Goal: Feedback & Contribution: Leave review/rating

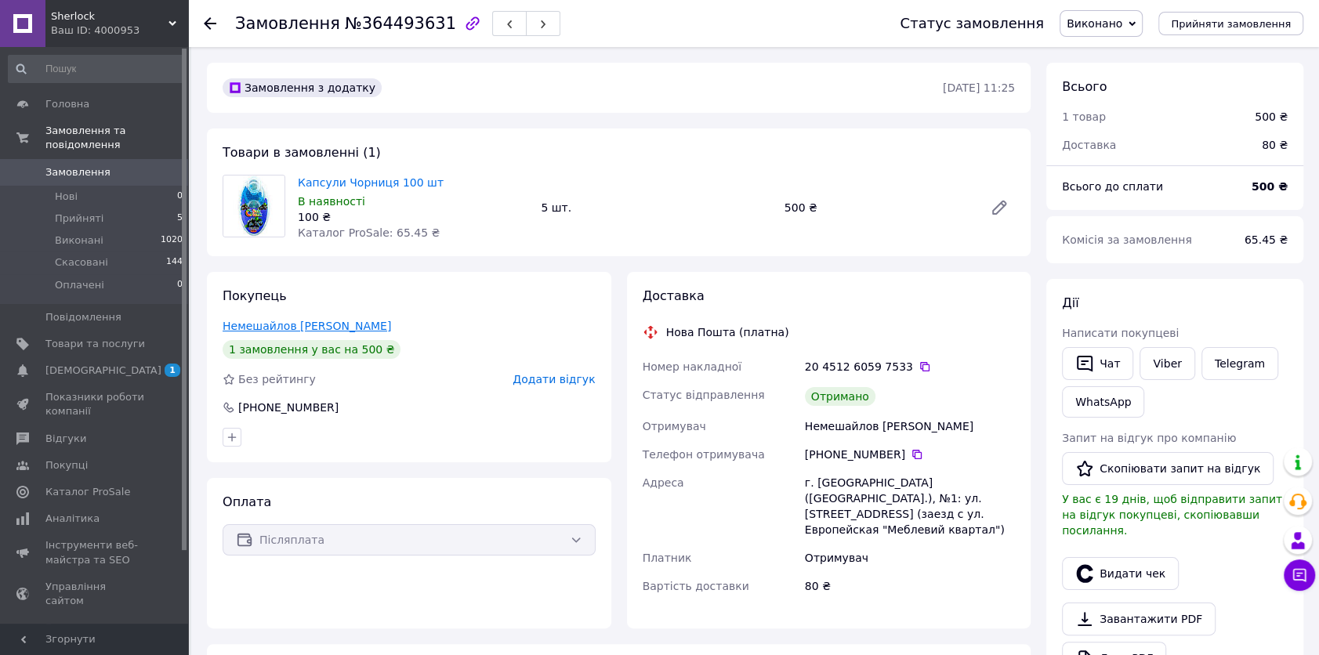
click at [306, 321] on link "Немешайлов [PERSON_NAME]" at bounding box center [307, 326] width 169 height 13
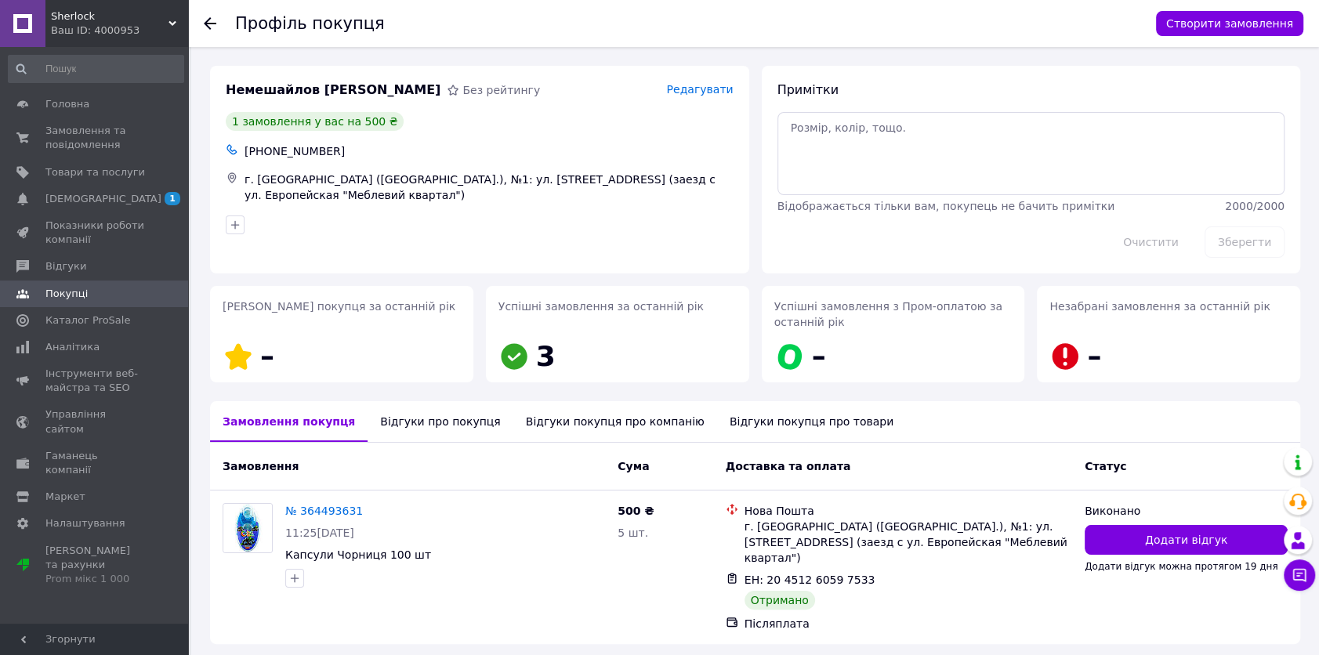
scroll to position [42, 0]
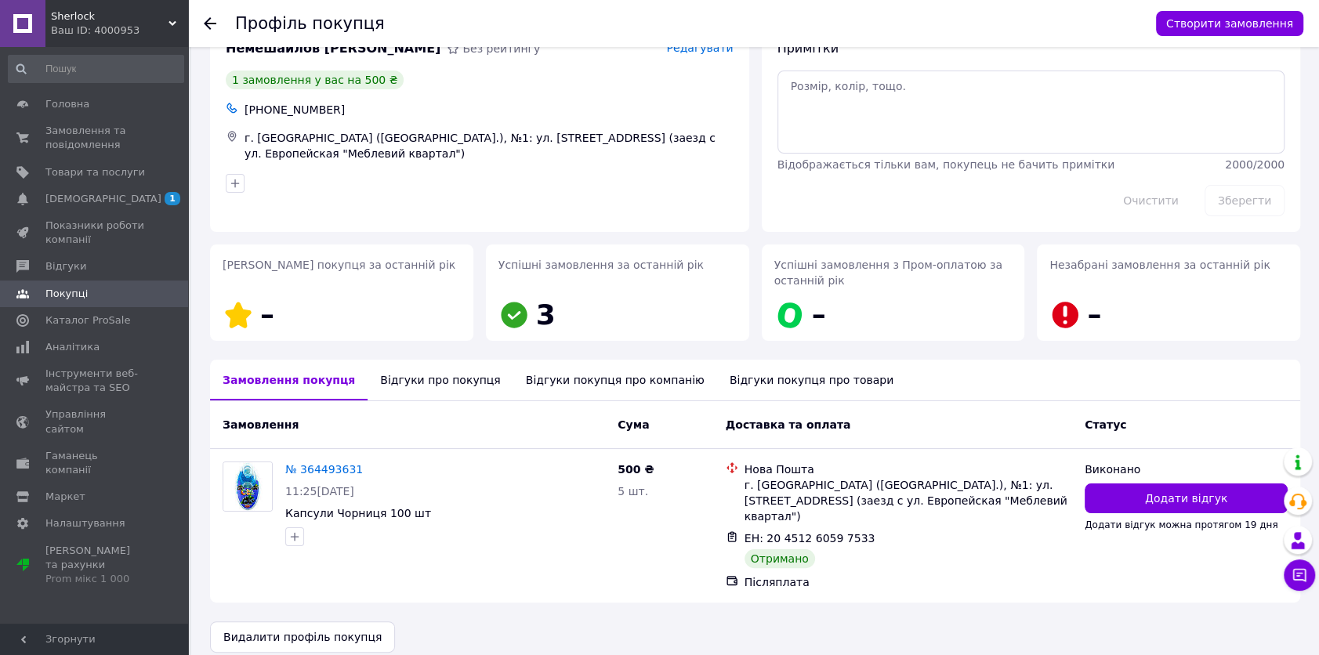
click at [445, 382] on div "Відгуки про покупця" at bounding box center [440, 380] width 145 height 41
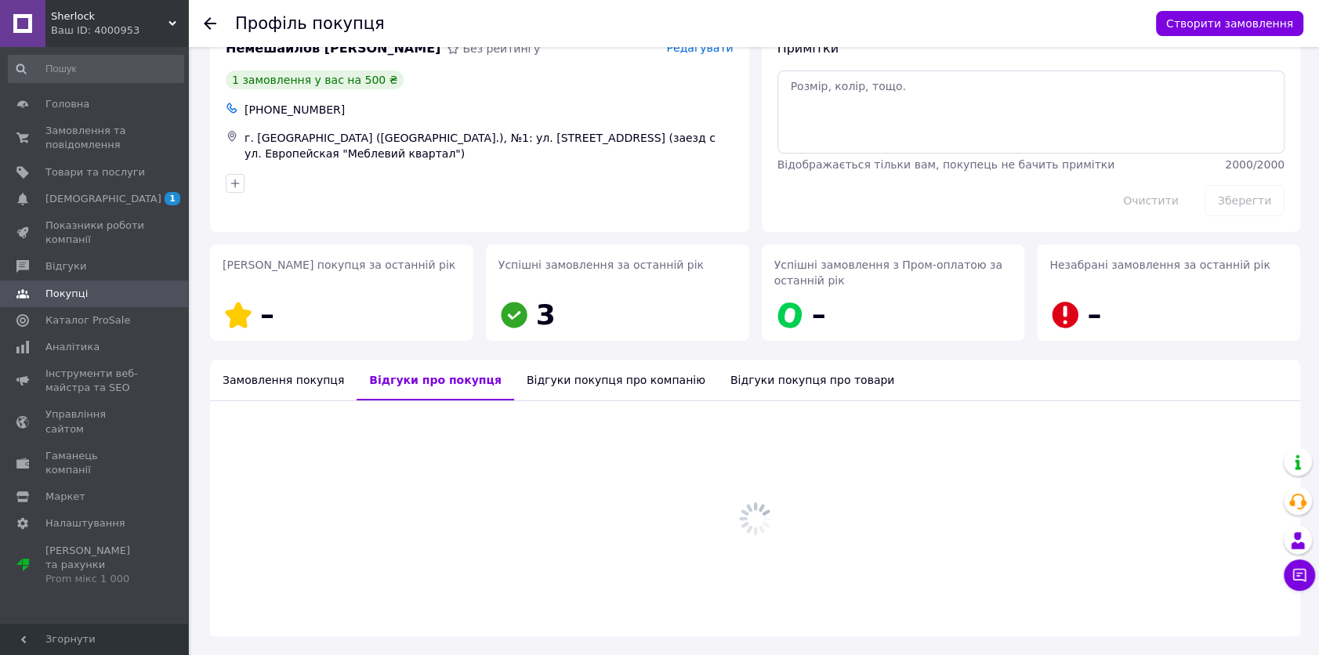
scroll to position [56, 0]
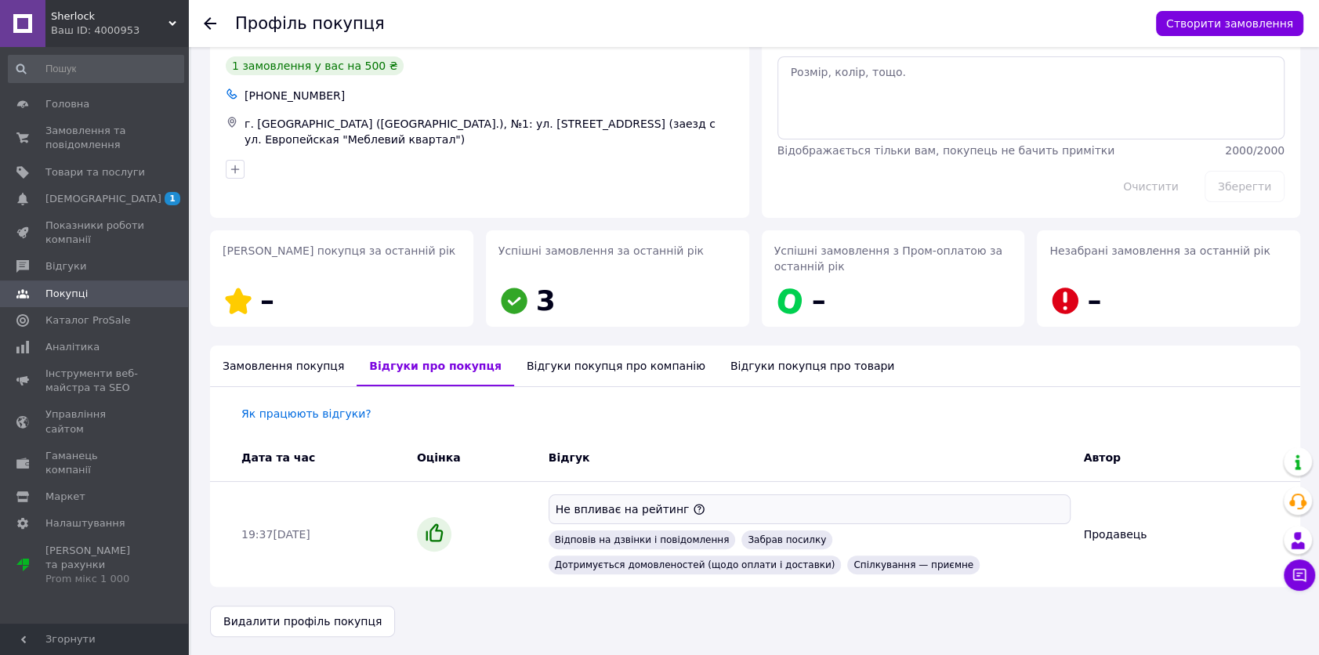
click at [292, 361] on div "Замовлення покупця" at bounding box center [283, 366] width 147 height 41
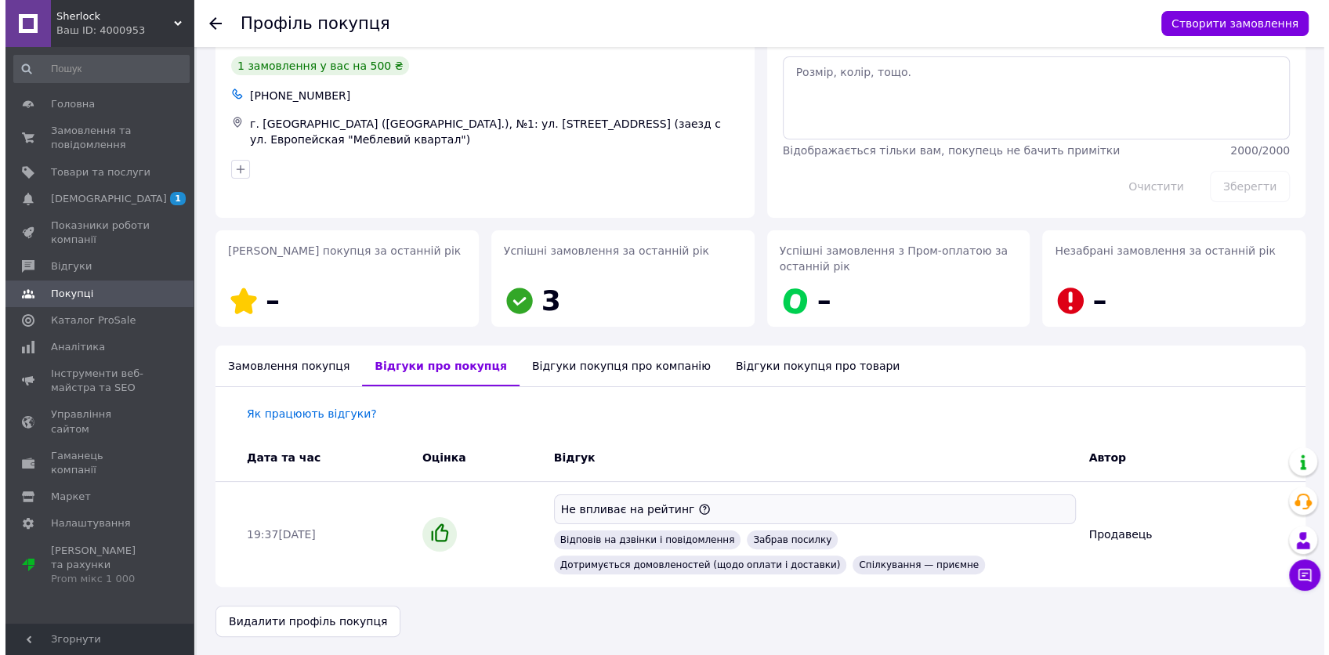
scroll to position [42, 0]
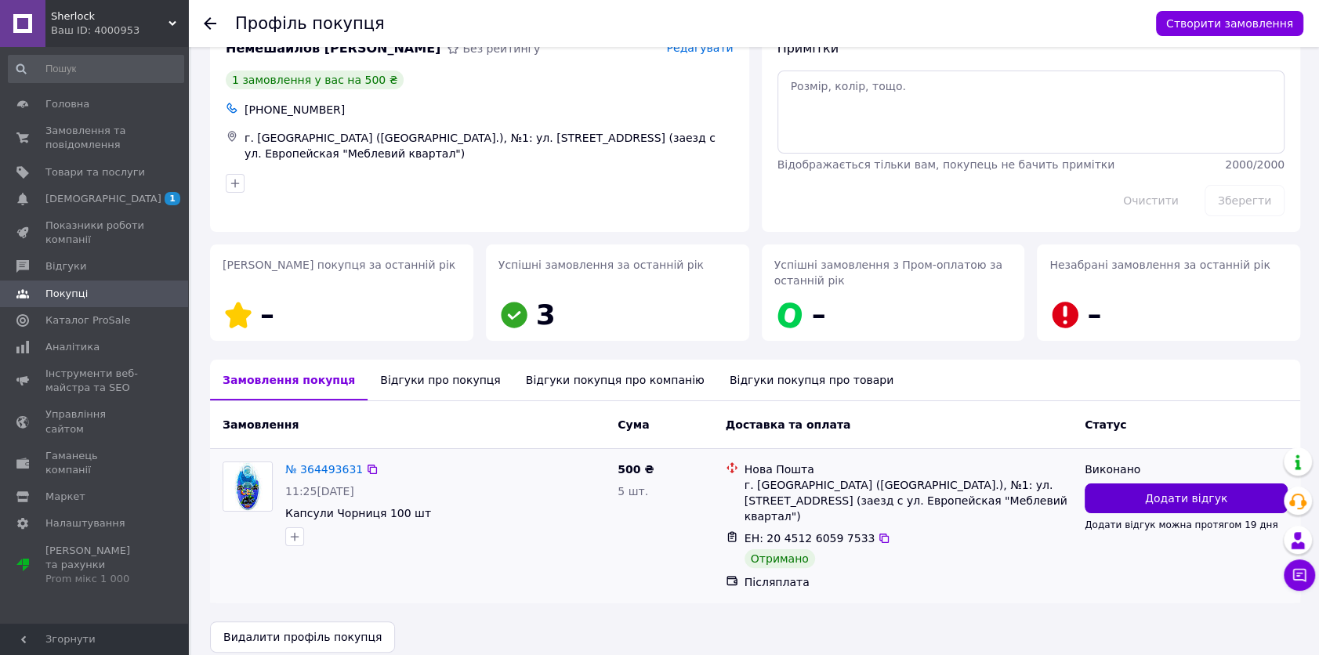
click at [1164, 501] on span "Додати відгук" at bounding box center [1186, 499] width 82 height 16
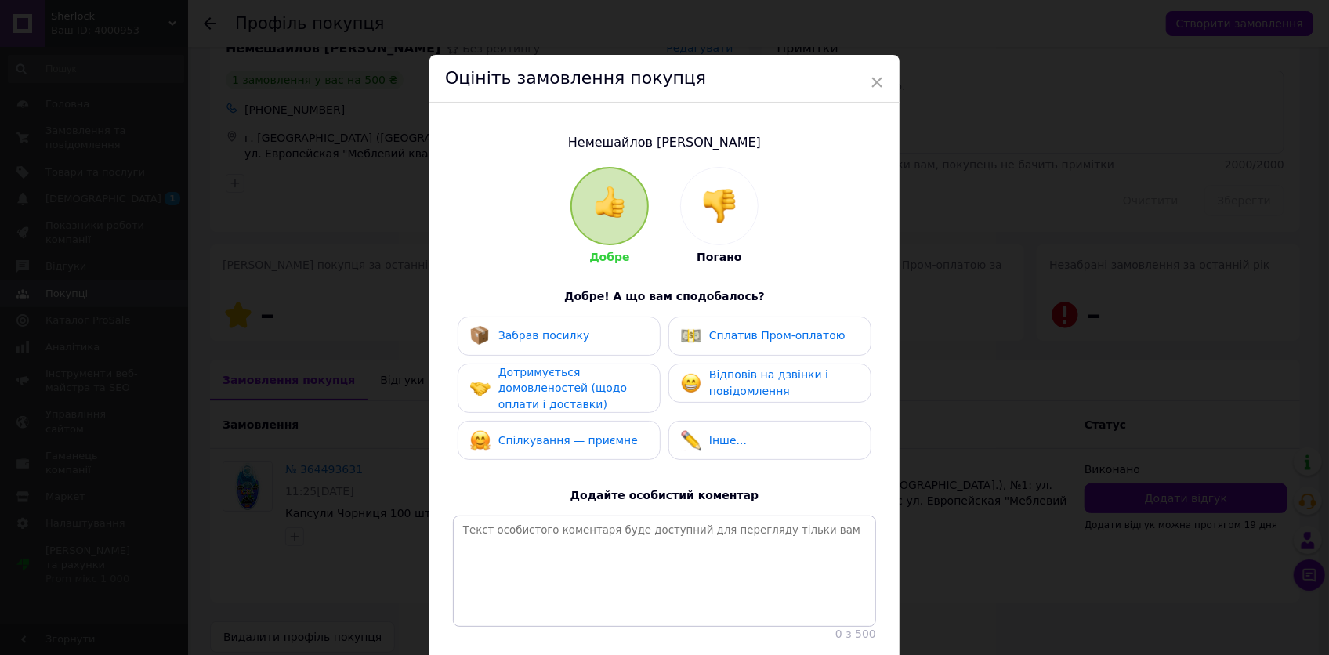
click at [712, 221] on img at bounding box center [719, 206] width 34 height 34
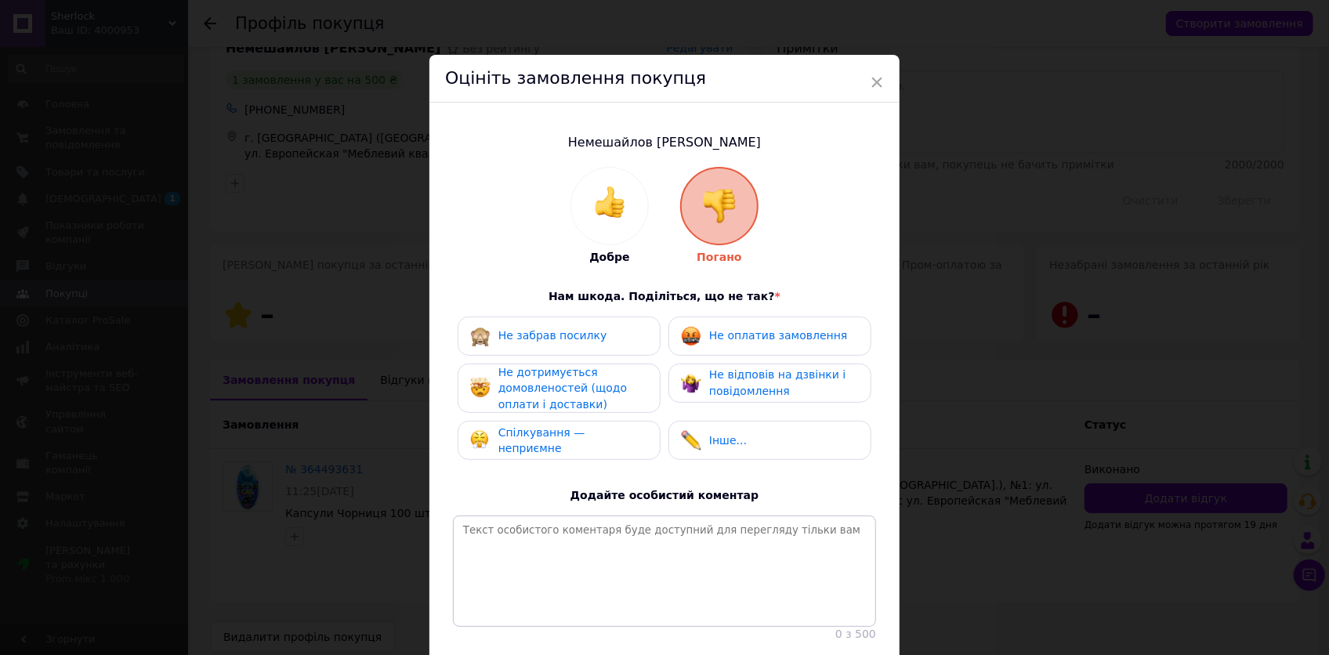
click at [749, 333] on span "Не оплатив замовлення" at bounding box center [778, 335] width 138 height 13
click at [729, 385] on span "Не відповів на дзвінки і повідомлення" at bounding box center [777, 382] width 136 height 29
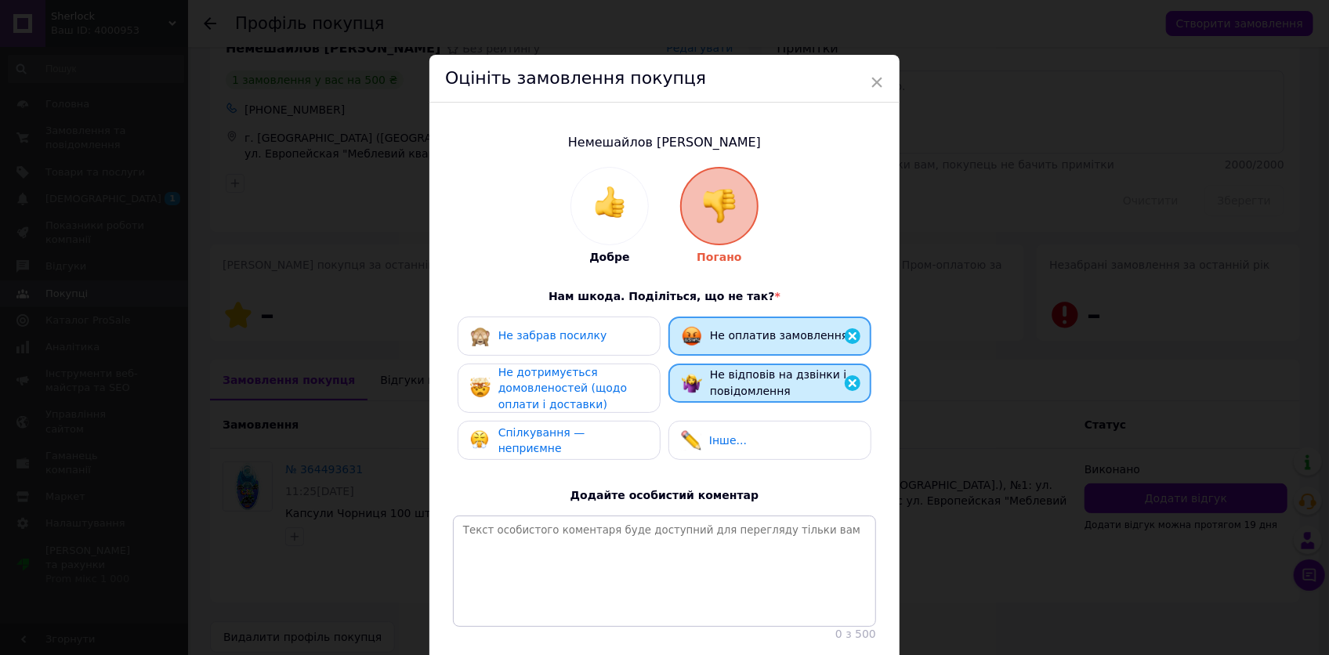
click at [752, 383] on span "Не відповів на дзвінки і повідомлення" at bounding box center [778, 382] width 136 height 29
click at [748, 335] on span "Не оплатив замовлення" at bounding box center [779, 335] width 138 height 13
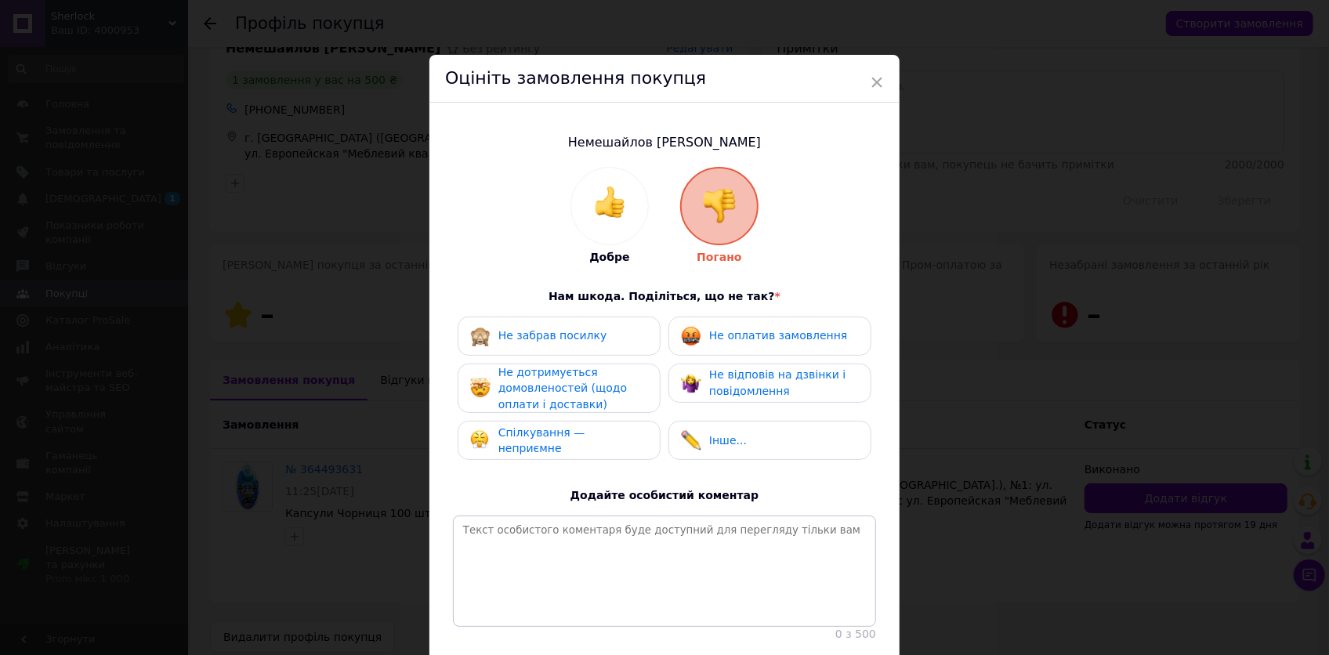
click at [574, 390] on span "Не дотримується домовленостей (щодо оплати і доставки)" at bounding box center [562, 388] width 129 height 45
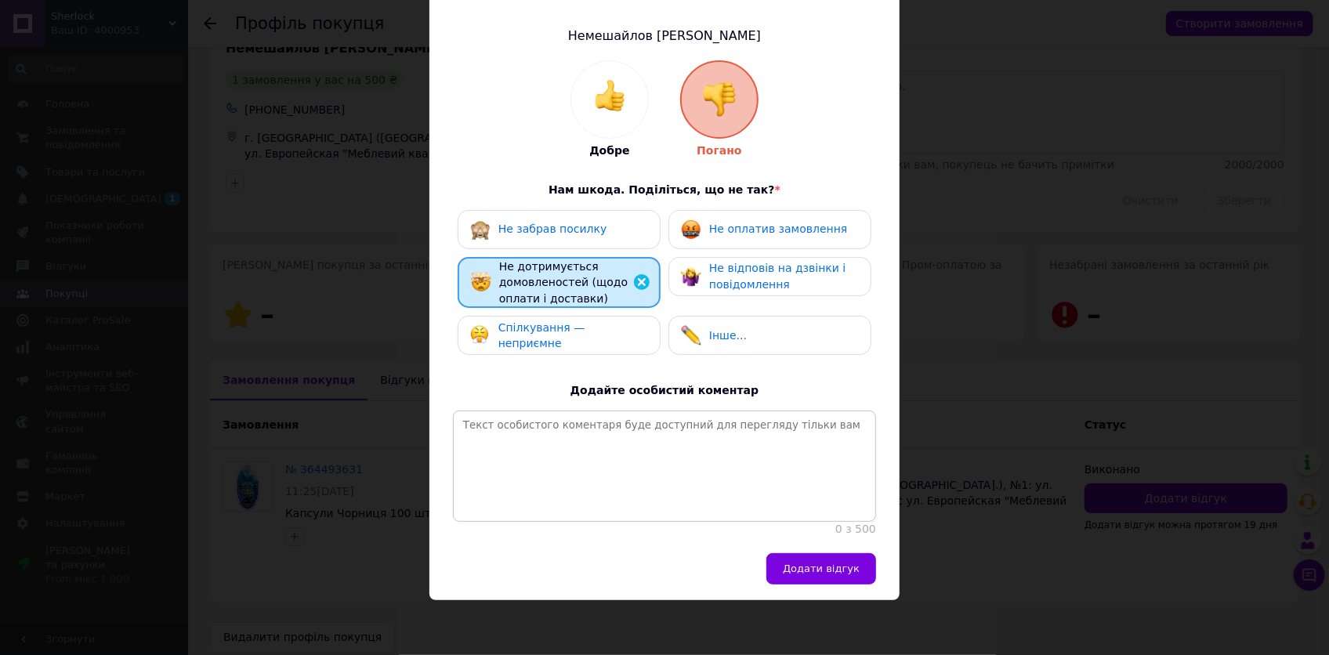
scroll to position [123, 0]
drag, startPoint x: 581, startPoint y: 265, endPoint x: 576, endPoint y: 279, distance: 14.9
click at [582, 265] on span "Не дотримується домовленостей (щодо оплати і доставки)" at bounding box center [563, 282] width 129 height 45
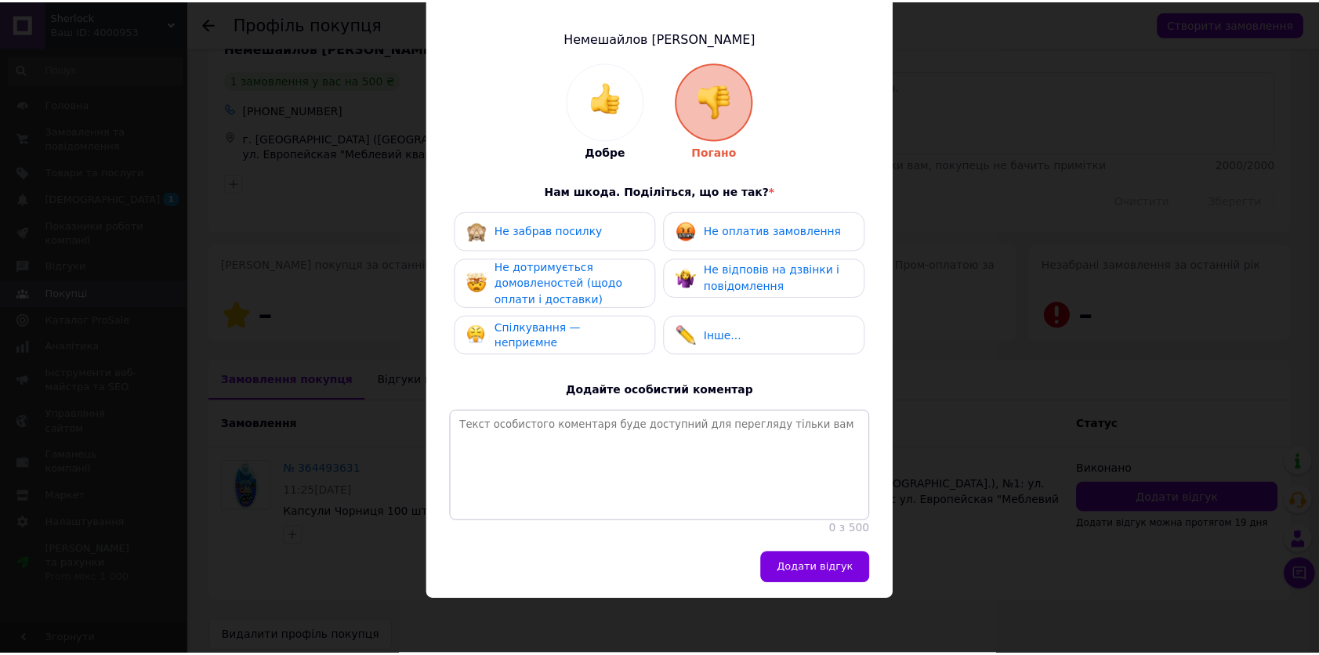
scroll to position [121, 0]
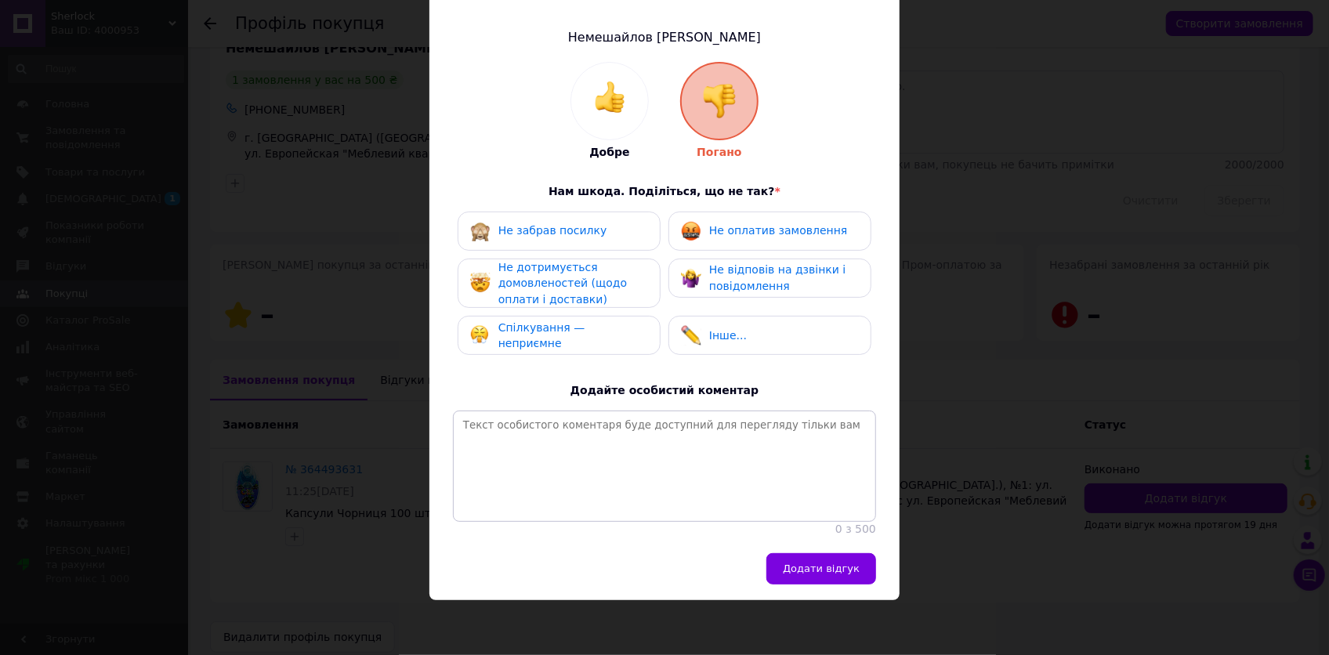
click at [578, 321] on span "Спілкування — неприємне" at bounding box center [541, 335] width 87 height 29
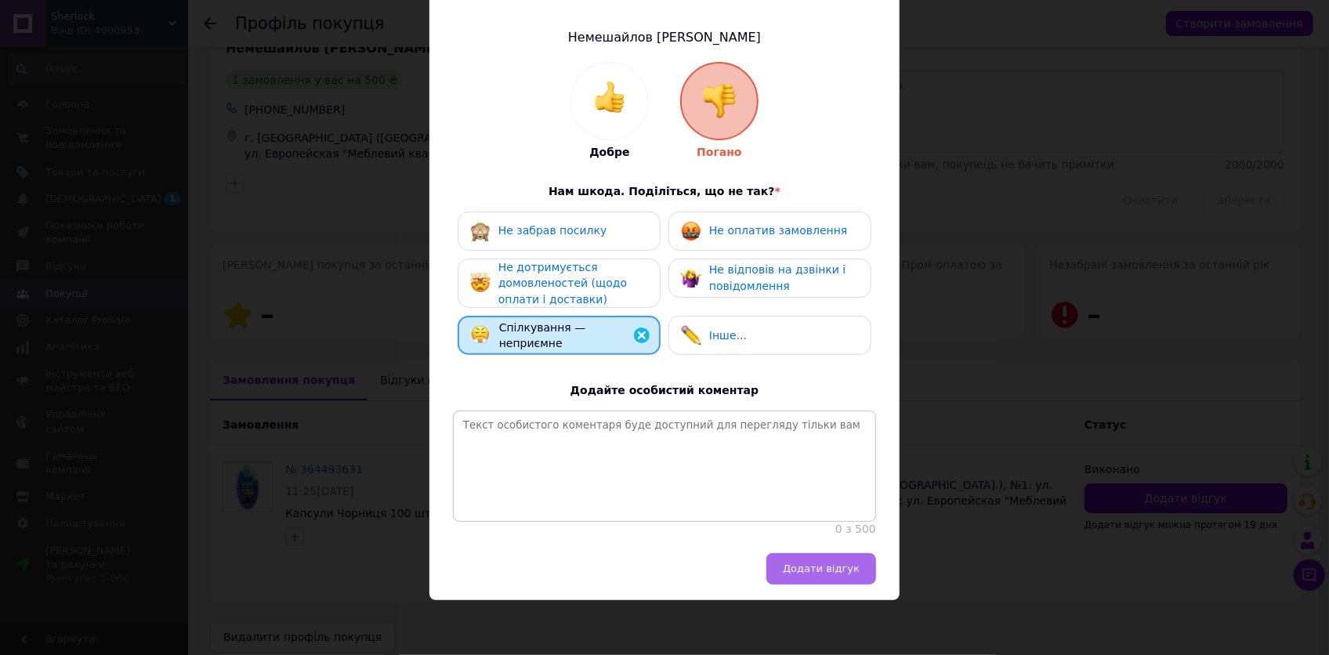
click at [825, 572] on span "Додати відгук" at bounding box center [821, 569] width 77 height 12
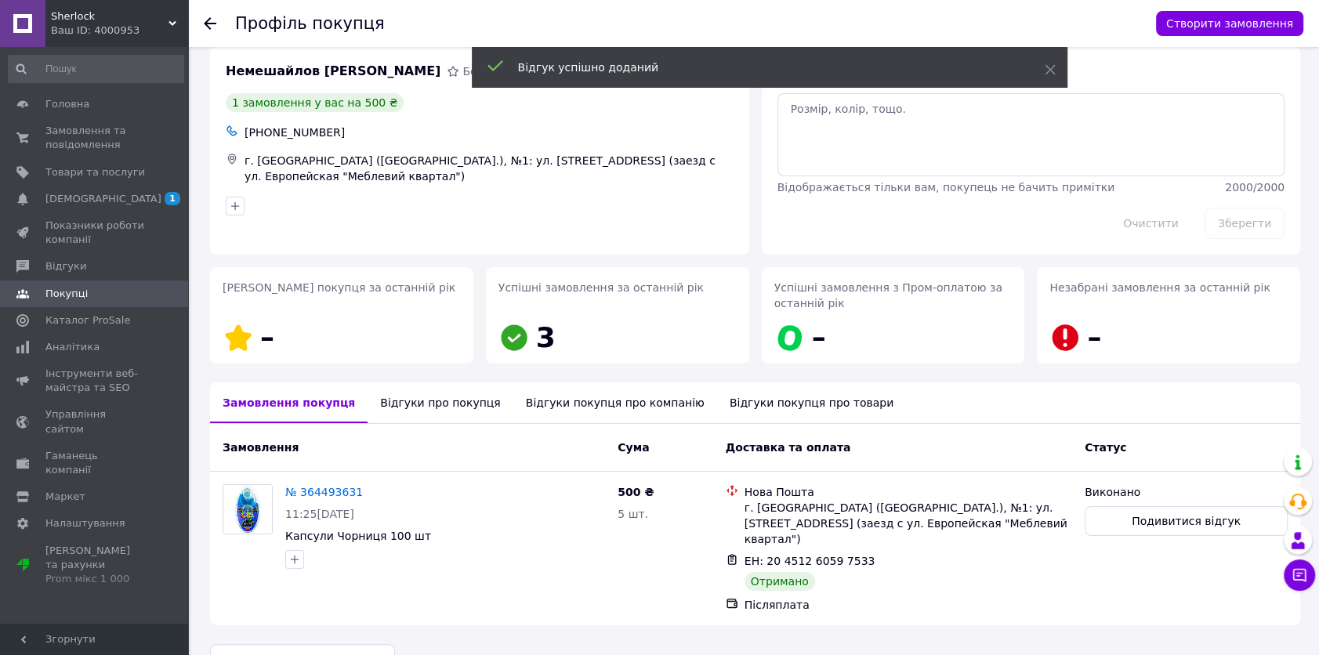
scroll to position [0, 0]
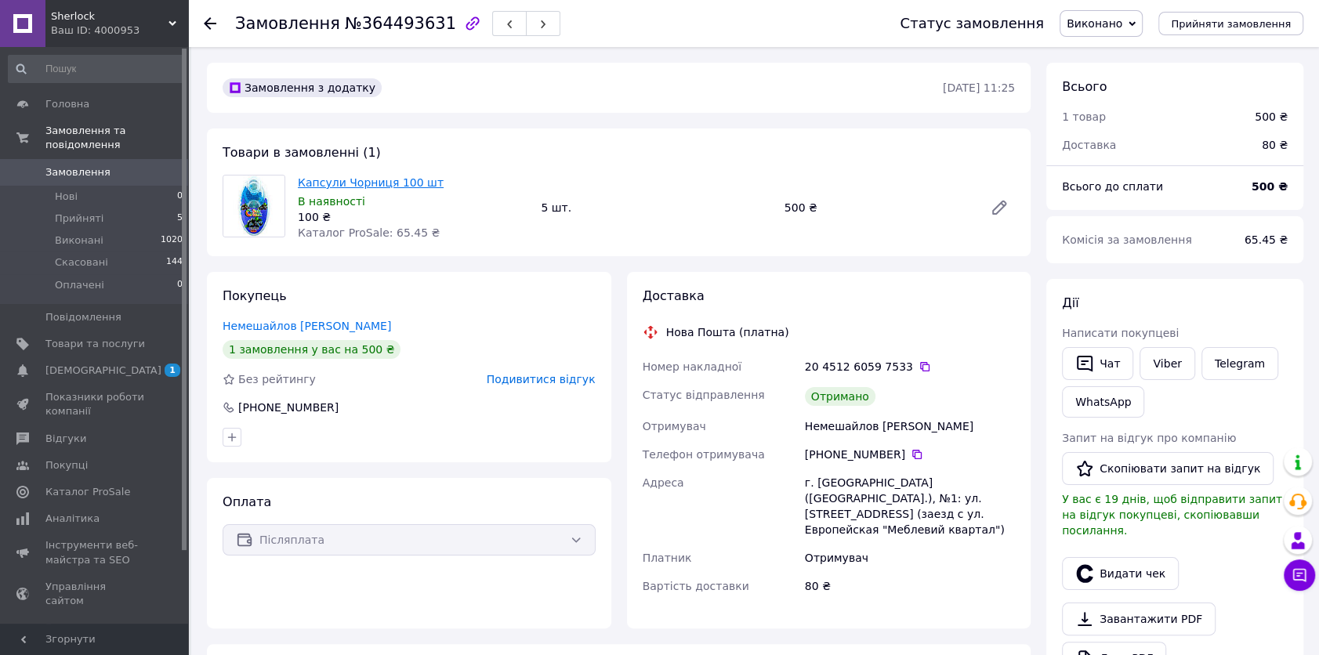
click at [381, 184] on link "Капсули Чорниця 100 шт" at bounding box center [371, 182] width 146 height 13
